Goal: Task Accomplishment & Management: Manage account settings

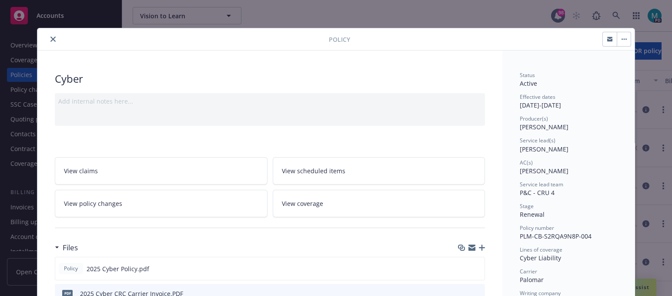
click at [52, 38] on button "close" at bounding box center [53, 39] width 10 height 10
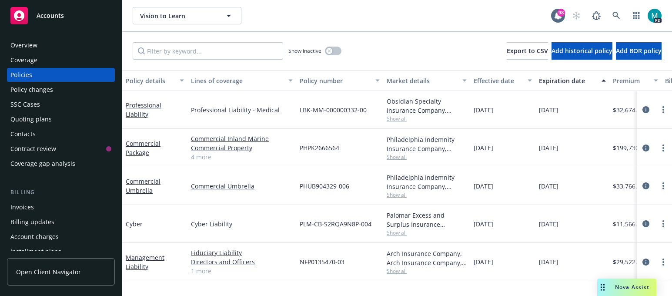
click at [47, 16] on span "Accounts" at bounding box center [50, 15] width 27 height 7
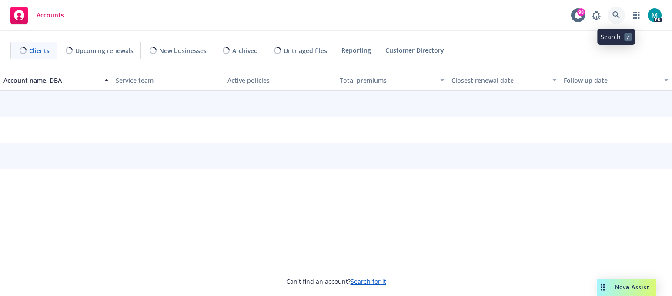
click at [616, 15] on icon at bounding box center [617, 15] width 8 height 8
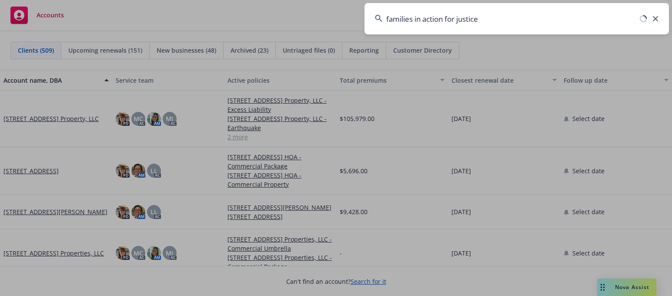
type input "families in action for justice"
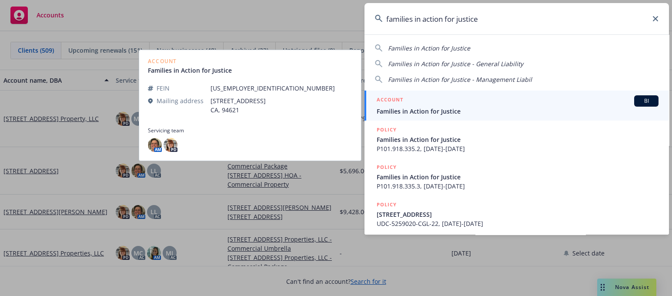
click at [409, 109] on span "Families in Action for Justice" at bounding box center [518, 111] width 282 height 9
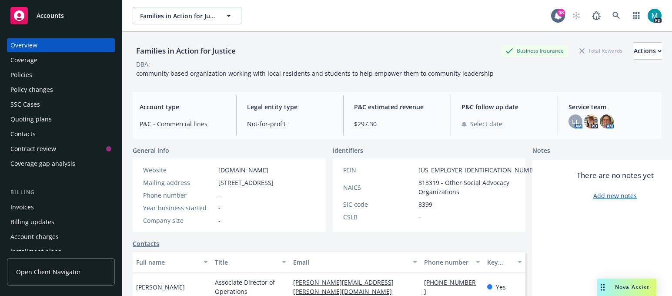
click at [33, 75] on div "Policies" at bounding box center [60, 75] width 101 height 14
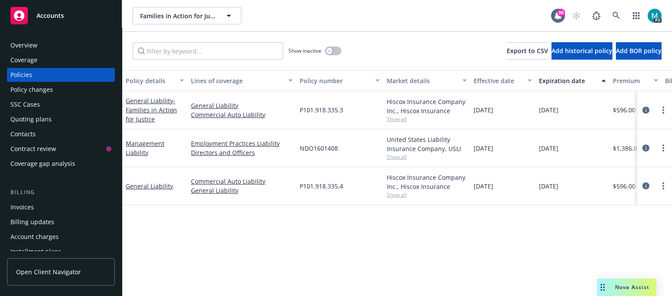
click at [61, 43] on div "Overview" at bounding box center [60, 45] width 101 height 14
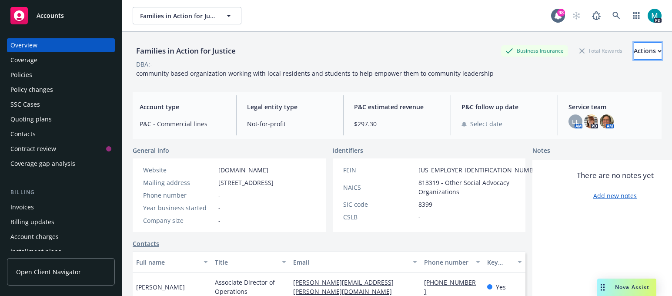
click at [634, 50] on div "Actions" at bounding box center [648, 51] width 28 height 17
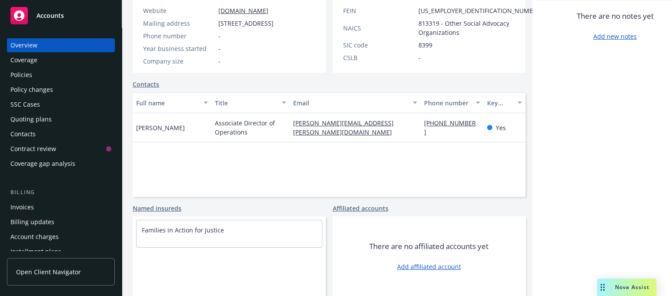
scroll to position [168, 0]
click at [397, 266] on link "Add affiliated account" at bounding box center [429, 266] width 64 height 9
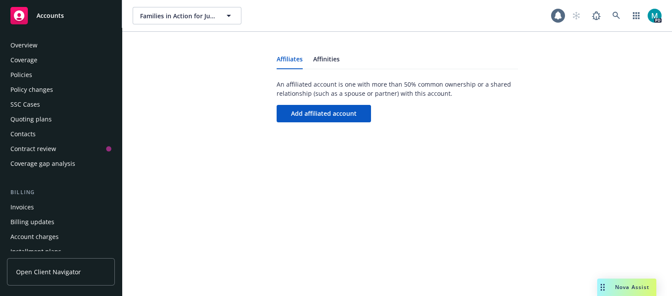
scroll to position [271, 0]
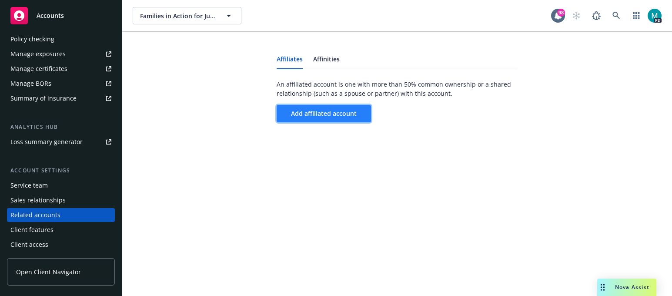
click at [313, 109] on span "Add affiliated account" at bounding box center [324, 113] width 66 height 8
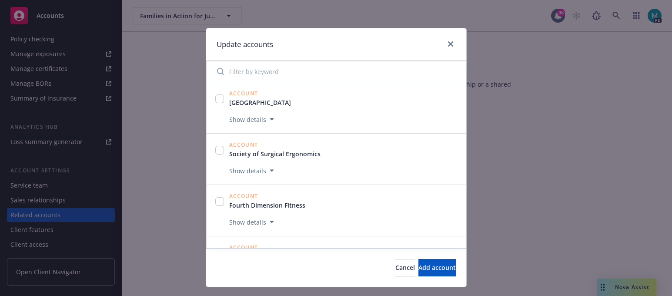
click at [319, 75] on input "Filter by keyword" at bounding box center [336, 71] width 249 height 17
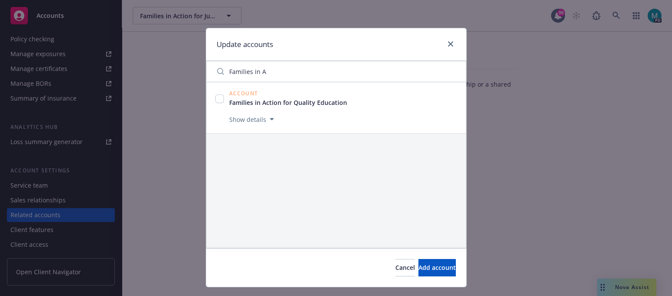
type input "Families in A"
click at [325, 96] on div at bounding box center [291, 97] width 125 height 2
click at [328, 104] on link "Families in Action for Quality Education" at bounding box center [291, 102] width 125 height 9
checkbox input "true"
click at [419, 272] on button "Add 1 account" at bounding box center [434, 267] width 43 height 17
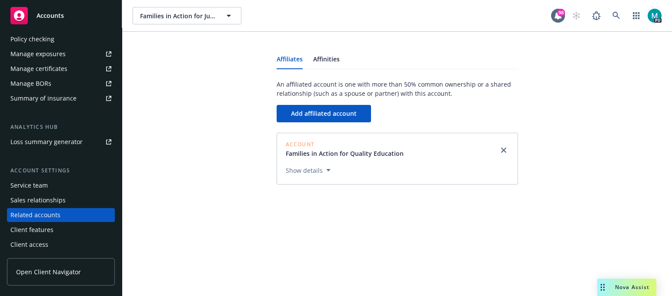
scroll to position [0, 0]
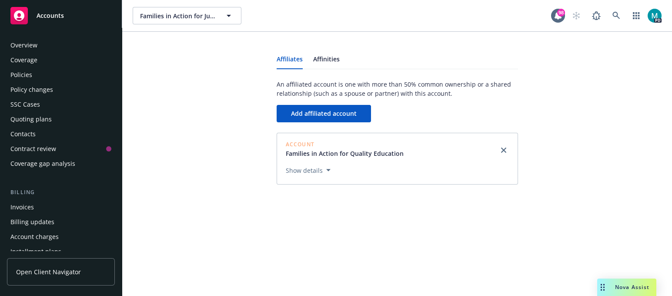
click at [71, 44] on div "Overview" at bounding box center [60, 45] width 101 height 14
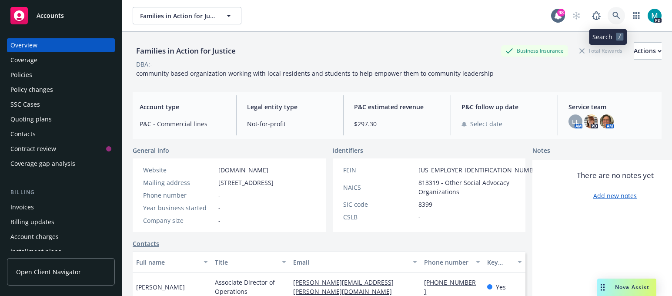
click at [613, 13] on icon at bounding box center [617, 16] width 8 height 8
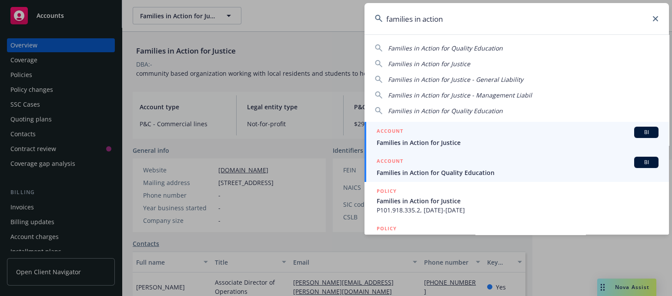
type input "families in action"
click at [487, 171] on span "Families in Action for Quality Education" at bounding box center [518, 172] width 282 height 9
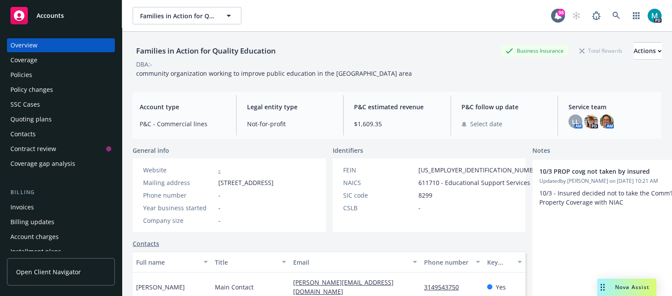
click at [52, 75] on div "Policies" at bounding box center [60, 75] width 101 height 14
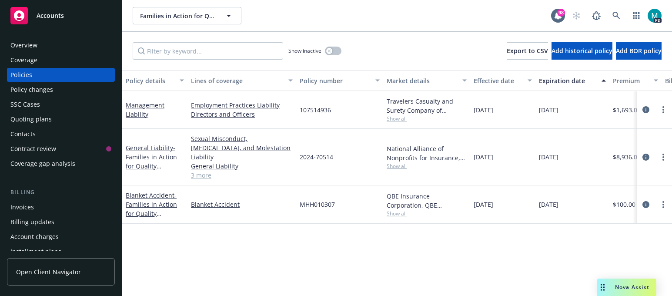
click at [61, 45] on div "Overview" at bounding box center [60, 45] width 101 height 14
